Goal: Task Accomplishment & Management: Use online tool/utility

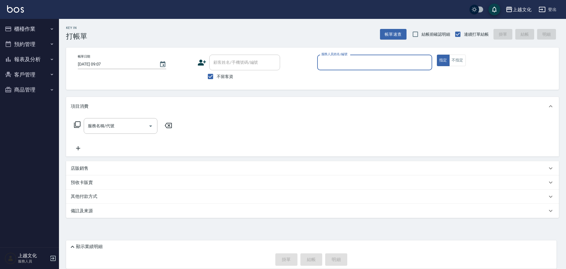
click at [46, 28] on button "櫃檯作業" at bounding box center [29, 28] width 54 height 15
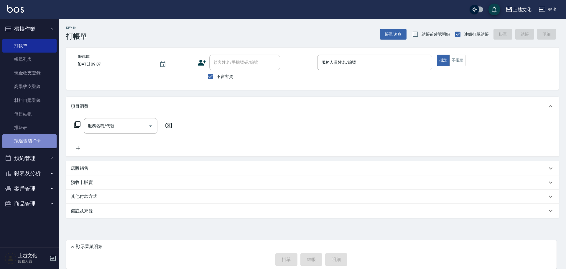
click at [34, 141] on link "現場電腦打卡" at bounding box center [29, 141] width 54 height 14
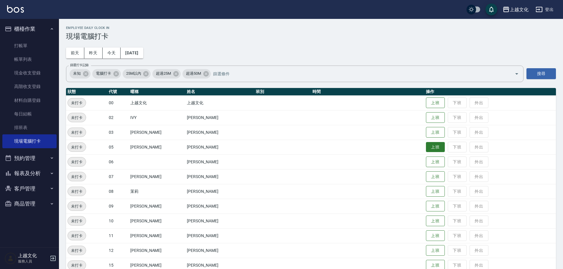
click at [426, 146] on button "上班" at bounding box center [435, 147] width 19 height 10
click at [430, 189] on button "上班" at bounding box center [435, 191] width 19 height 10
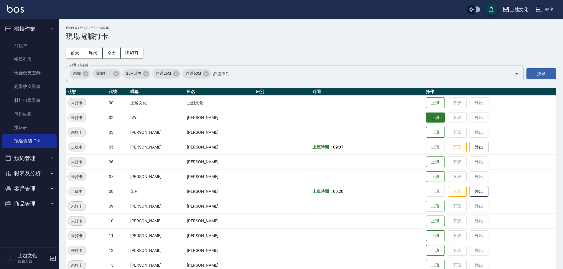
click at [430, 119] on button "上班" at bounding box center [435, 117] width 19 height 10
click at [429, 235] on button "上班" at bounding box center [435, 235] width 19 height 10
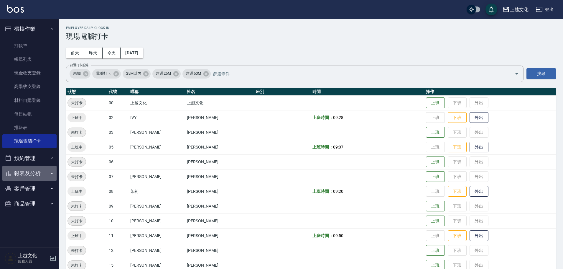
click at [39, 172] on button "報表及分析" at bounding box center [29, 172] width 54 height 15
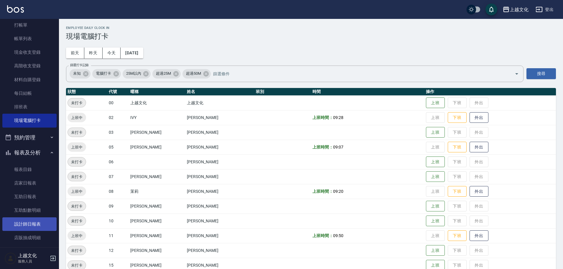
scroll to position [29, 0]
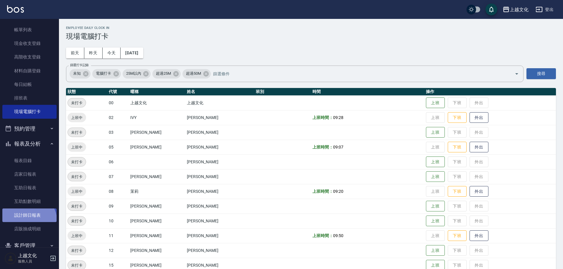
click at [28, 221] on link "設計師日報表" at bounding box center [29, 215] width 54 height 14
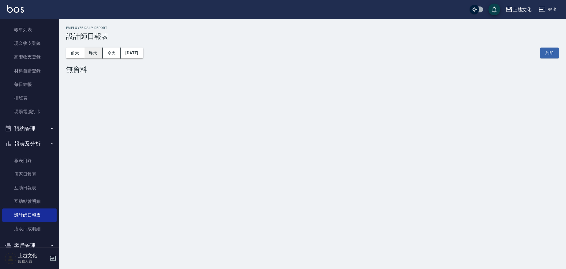
click at [91, 50] on button "昨天" at bounding box center [93, 52] width 18 height 11
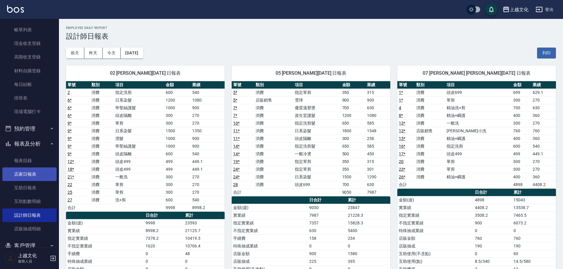
click at [22, 168] on link "店家日報表" at bounding box center [29, 174] width 54 height 14
